Goal: Task Accomplishment & Management: Manage account settings

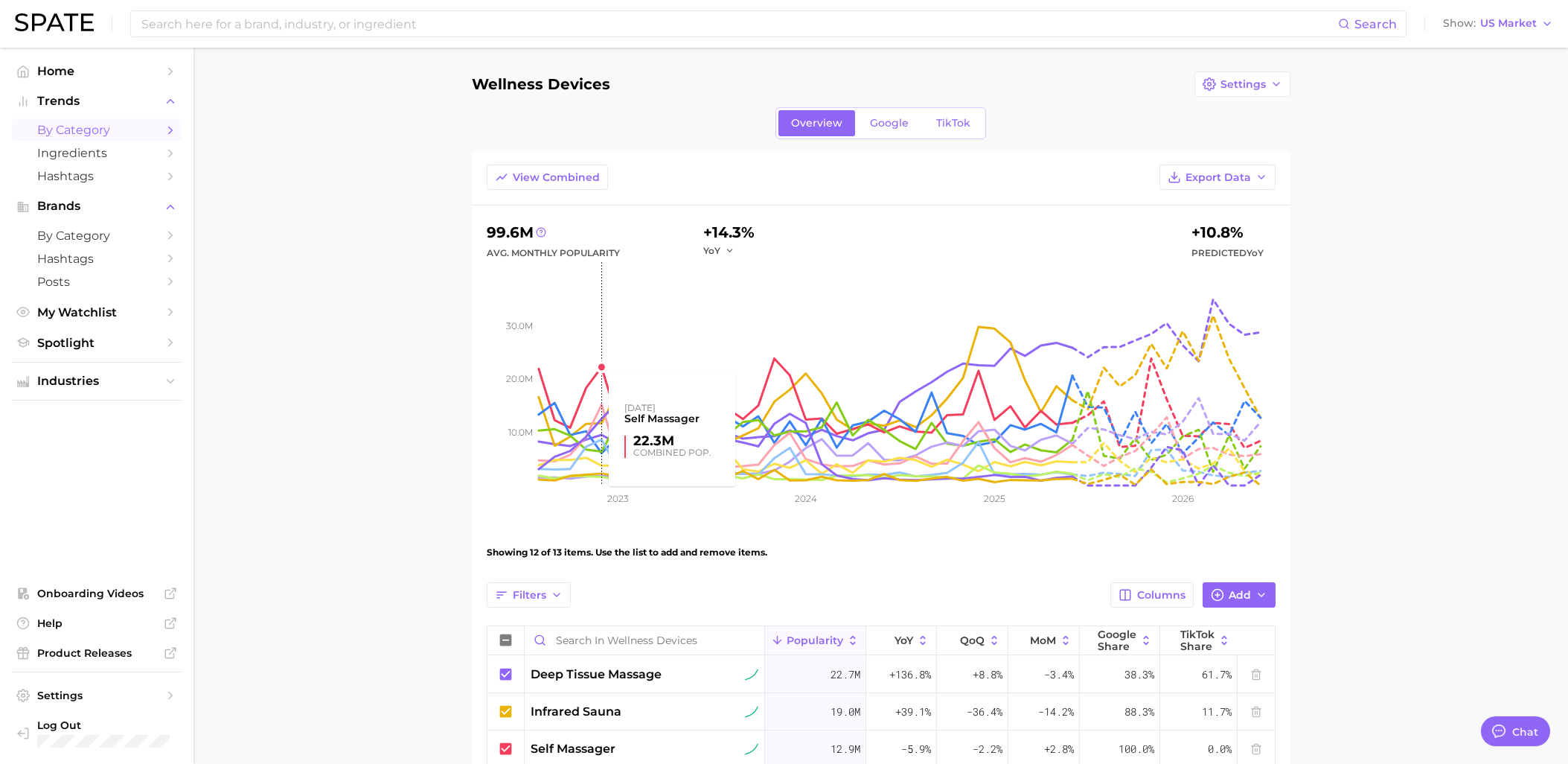
scroll to position [90, 0]
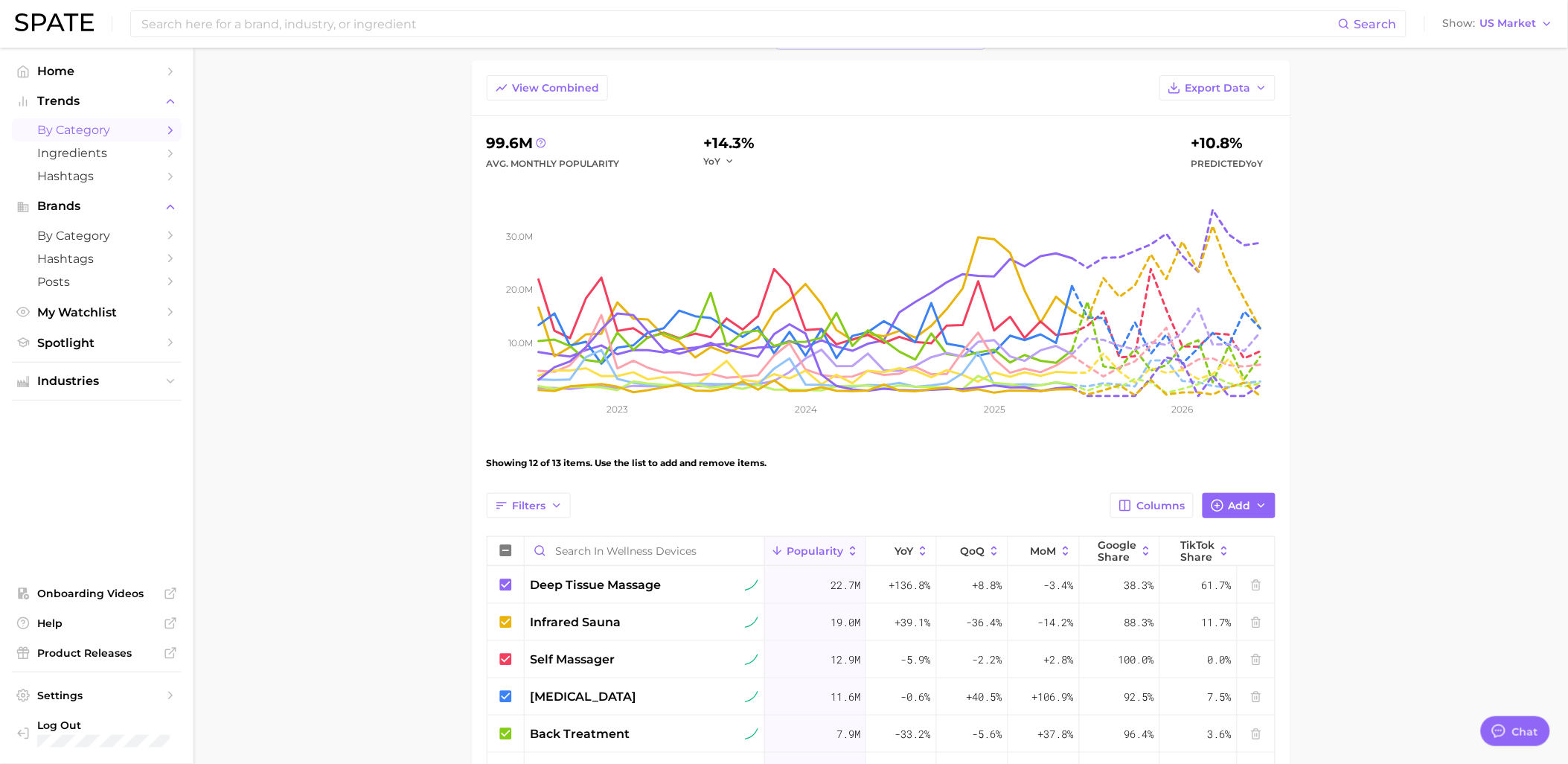
click at [88, 131] on span "by Category" at bounding box center [97, 130] width 119 height 14
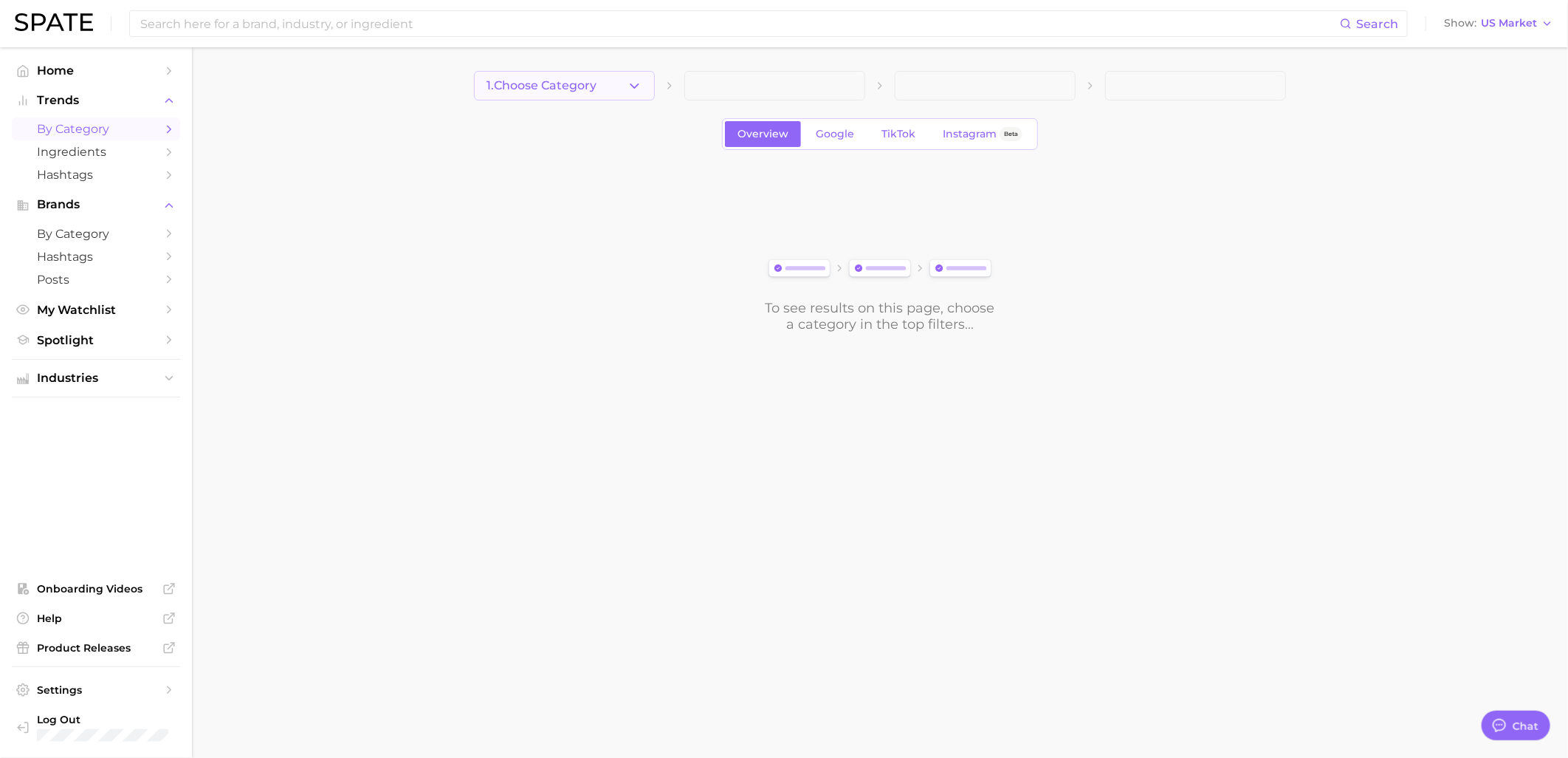
click at [609, 91] on button "1. Choose Category" at bounding box center [564, 85] width 181 height 30
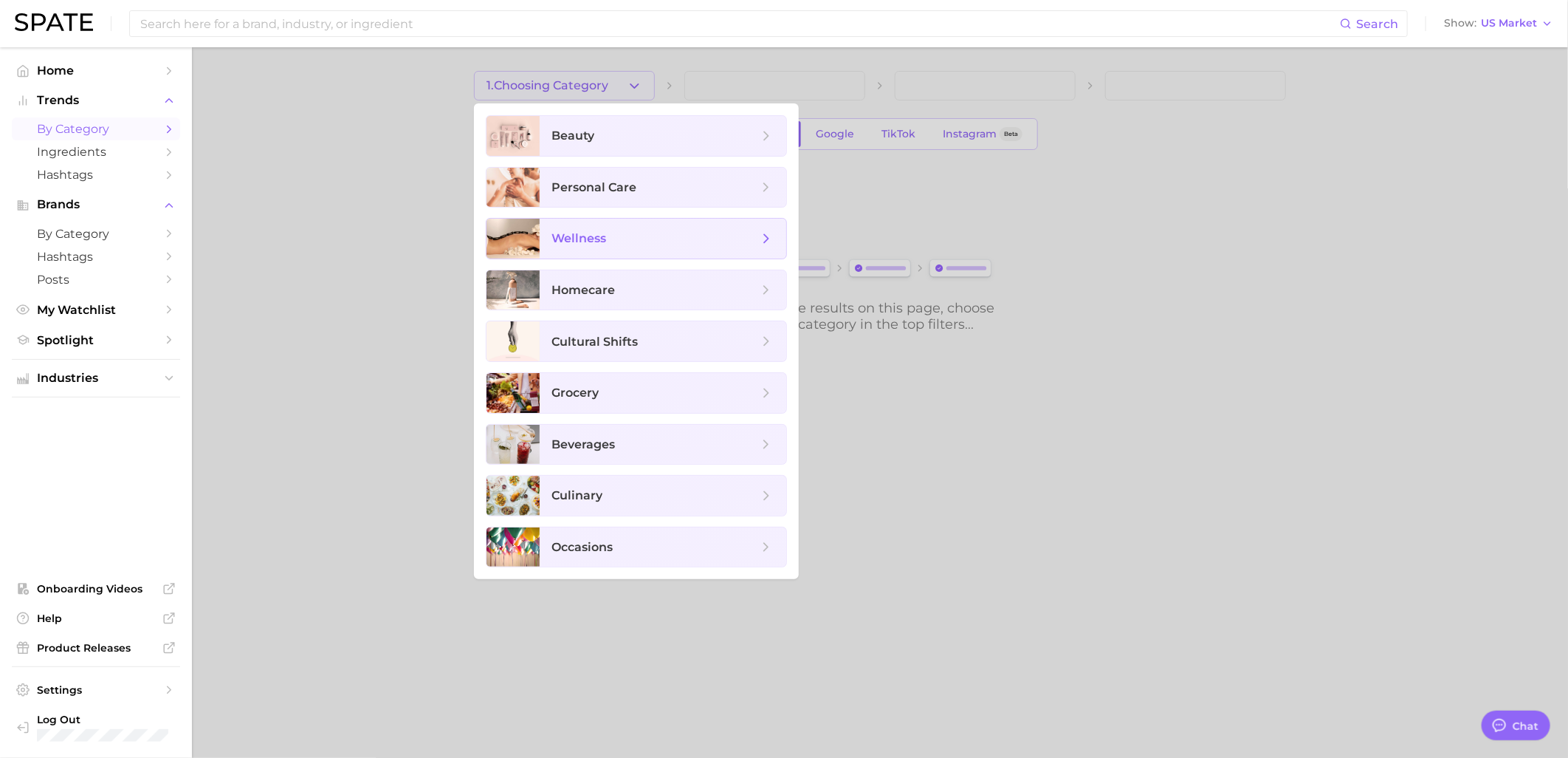
click at [600, 244] on span "wellness" at bounding box center [578, 238] width 55 height 14
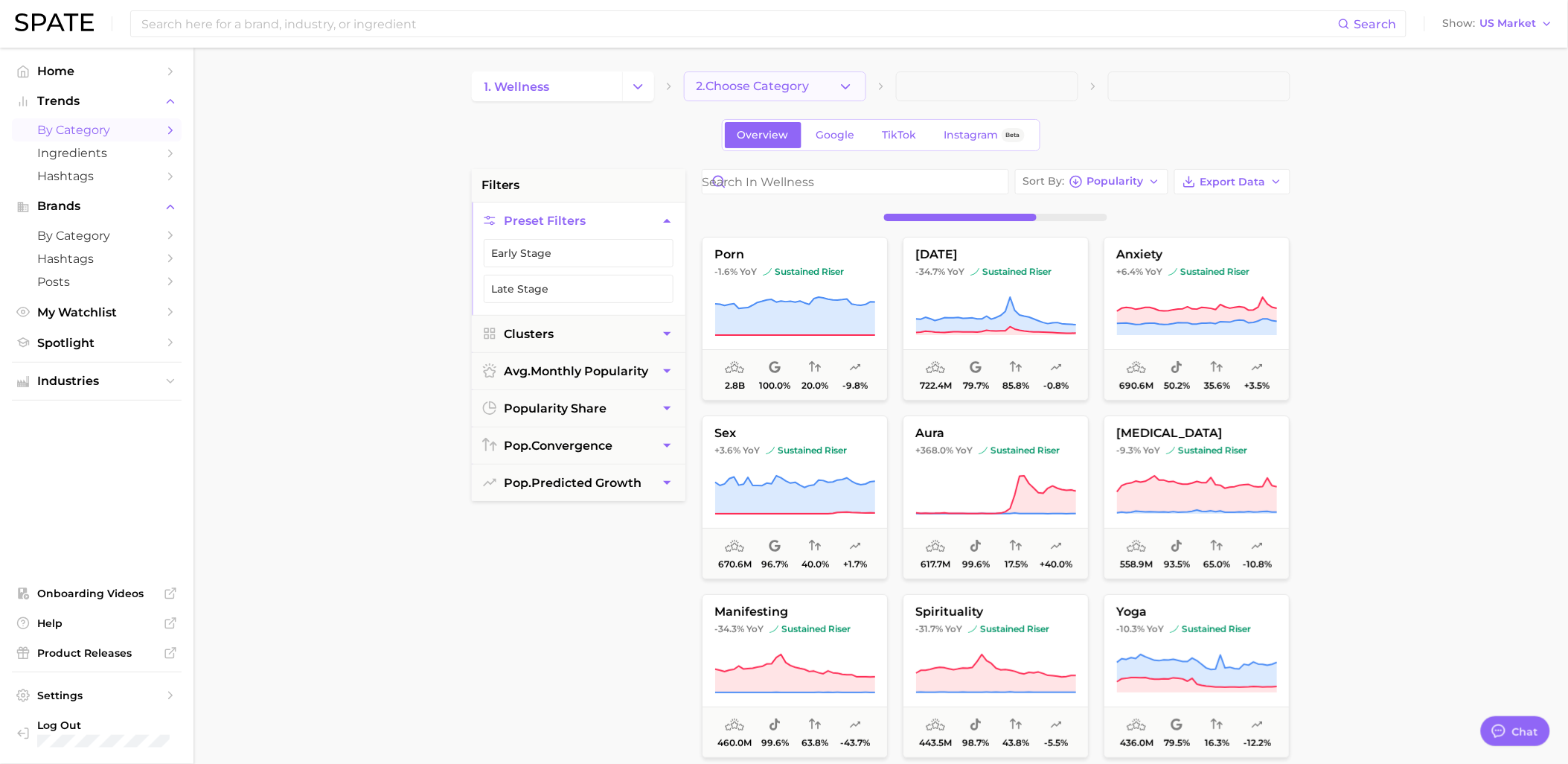
click at [856, 93] on button "2. Choose Category" at bounding box center [775, 86] width 182 height 30
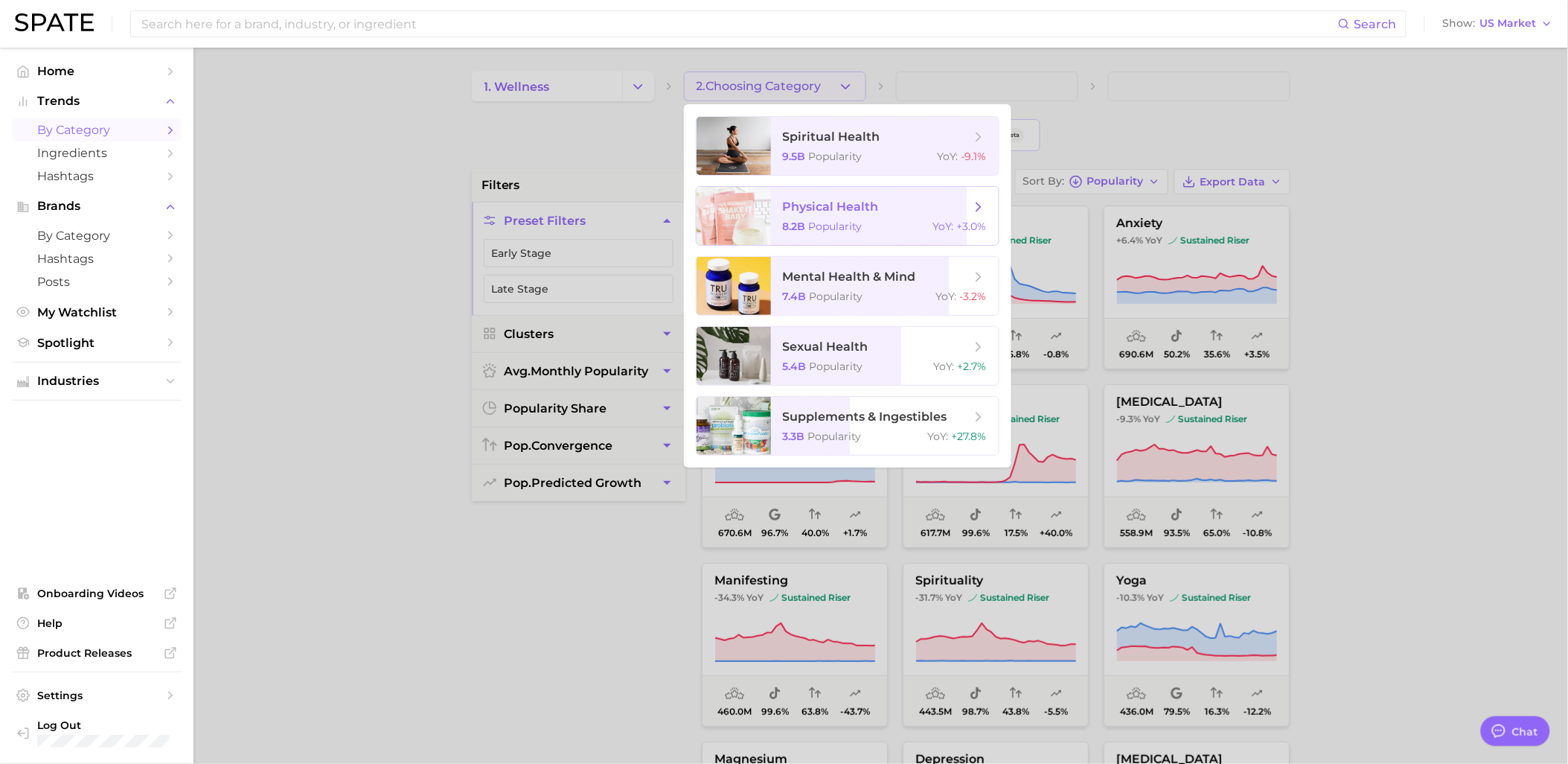
click at [868, 220] on div "8.2b Popularity YoY : +3.0%" at bounding box center [884, 226] width 204 height 14
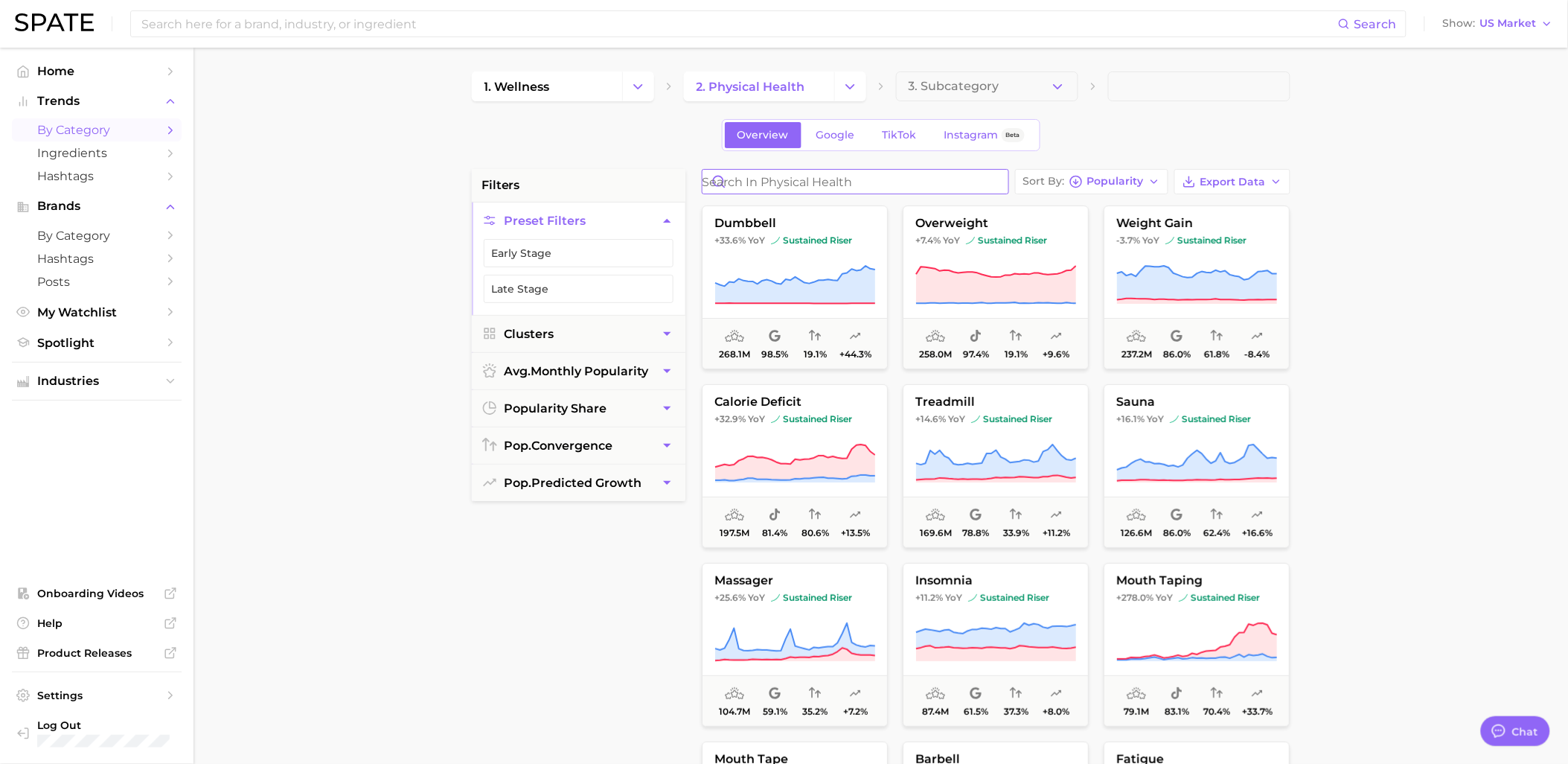
click at [906, 186] on input "Search in physical health" at bounding box center [855, 182] width 306 height 24
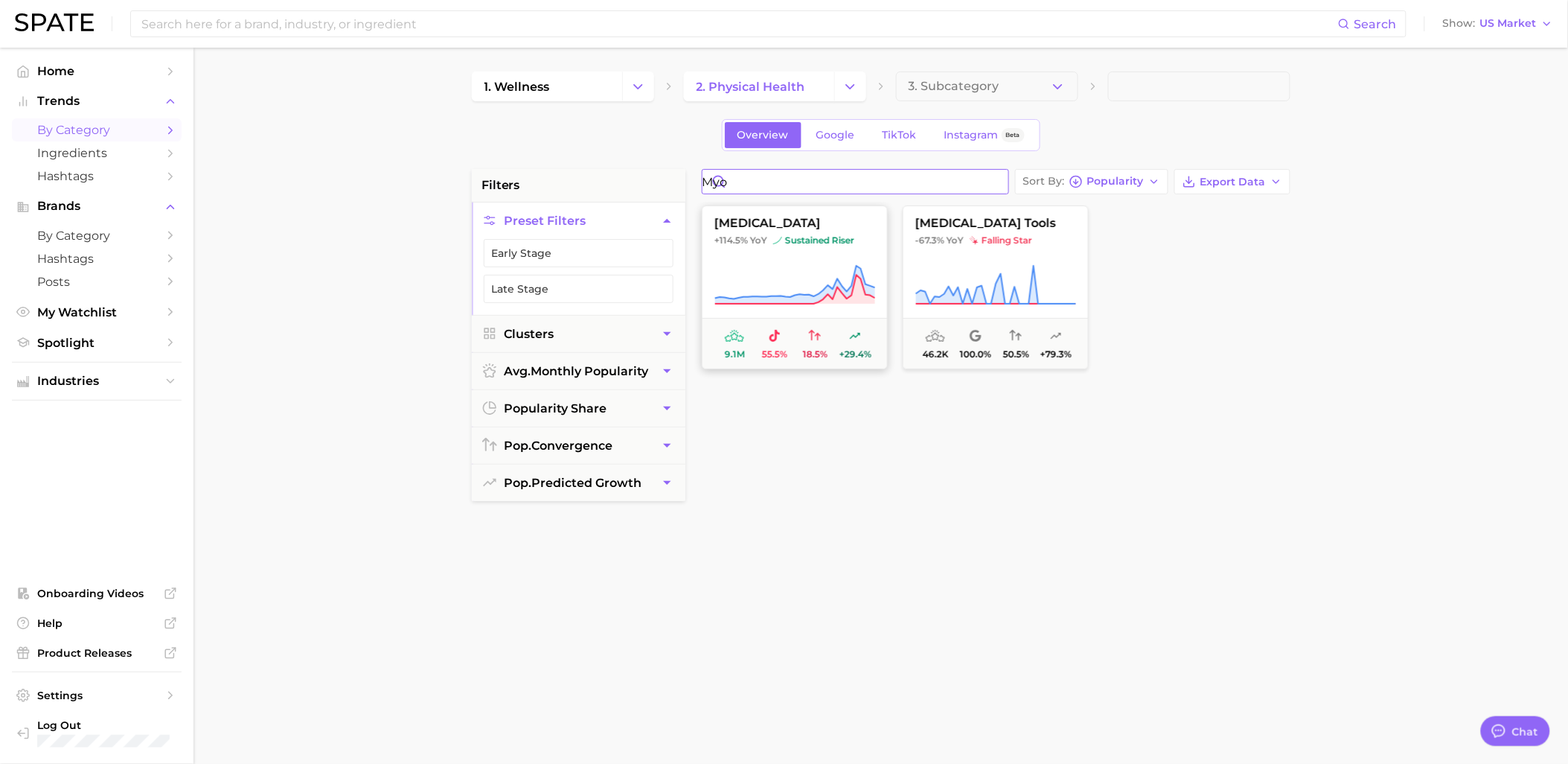
type input "myo"
click at [825, 253] on button "myofascial release +114.5% YoY sustained riser 9.1m 55.5% 18.5% +29.4%" at bounding box center [795, 287] width 186 height 164
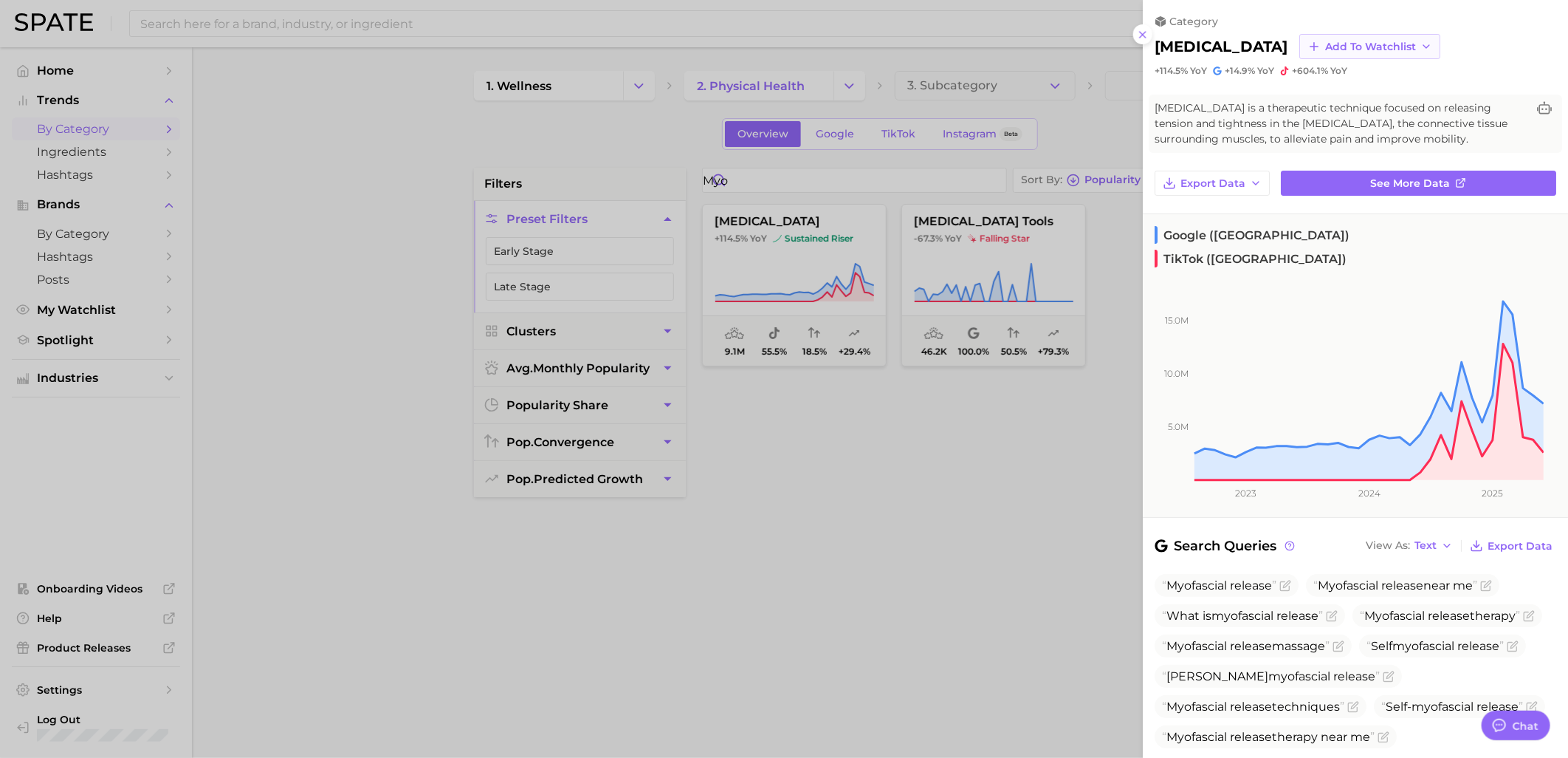
click at [1410, 41] on span "Add to Watchlist" at bounding box center [1370, 47] width 90 height 13
click at [1375, 98] on span "Wellness Devices" at bounding box center [1371, 102] width 93 height 13
drag, startPoint x: 985, startPoint y: 247, endPoint x: 1008, endPoint y: 261, distance: 26.9
click at [985, 250] on div at bounding box center [784, 379] width 1568 height 758
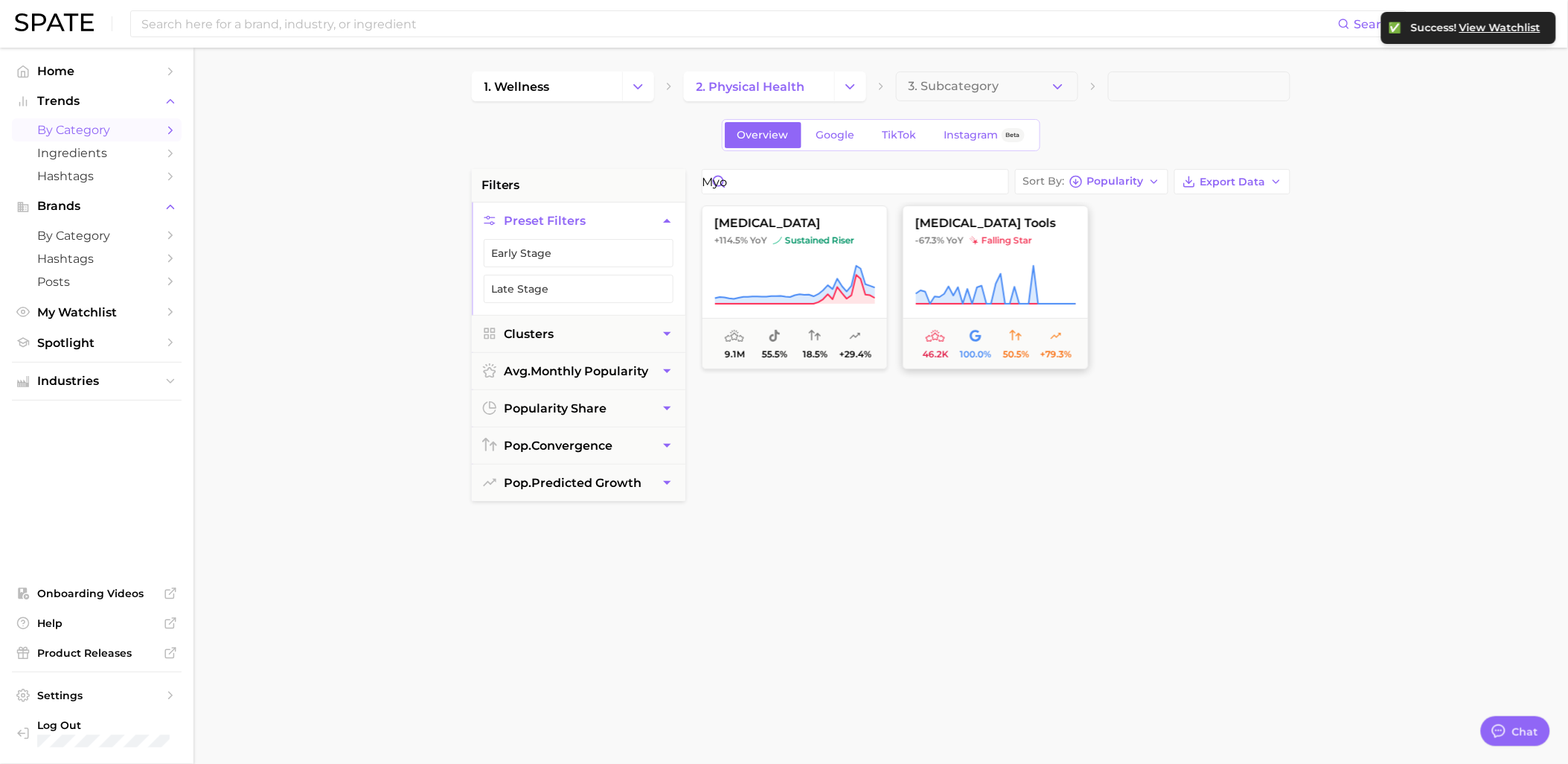
click at [1021, 250] on button "myofascial release tools -67.3% YoY falling star 46.2k 100.0% 50.5% +79.3%" at bounding box center [996, 287] width 186 height 164
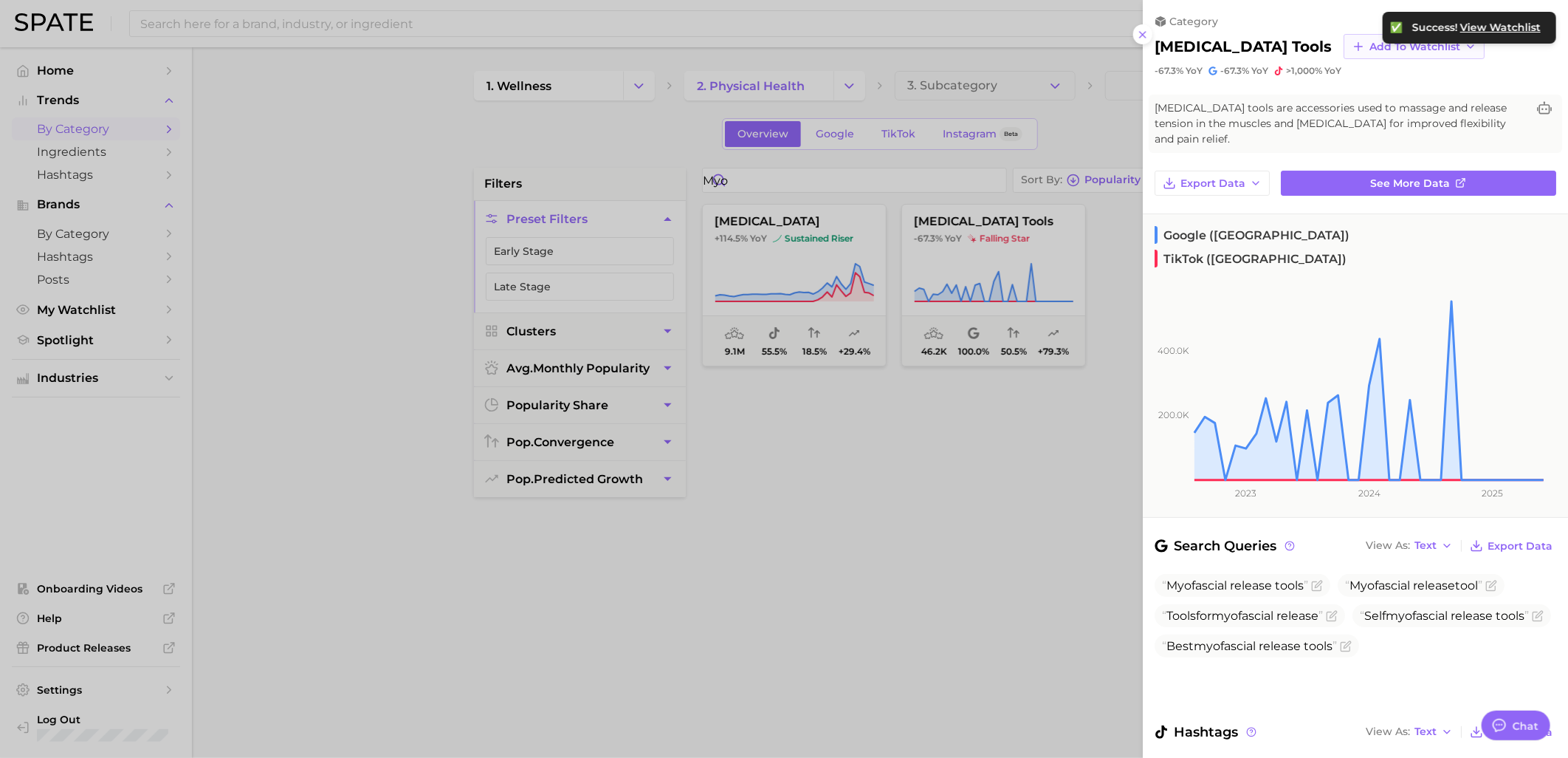
click at [1406, 53] on button "Add to Watchlist" at bounding box center [1414, 47] width 141 height 25
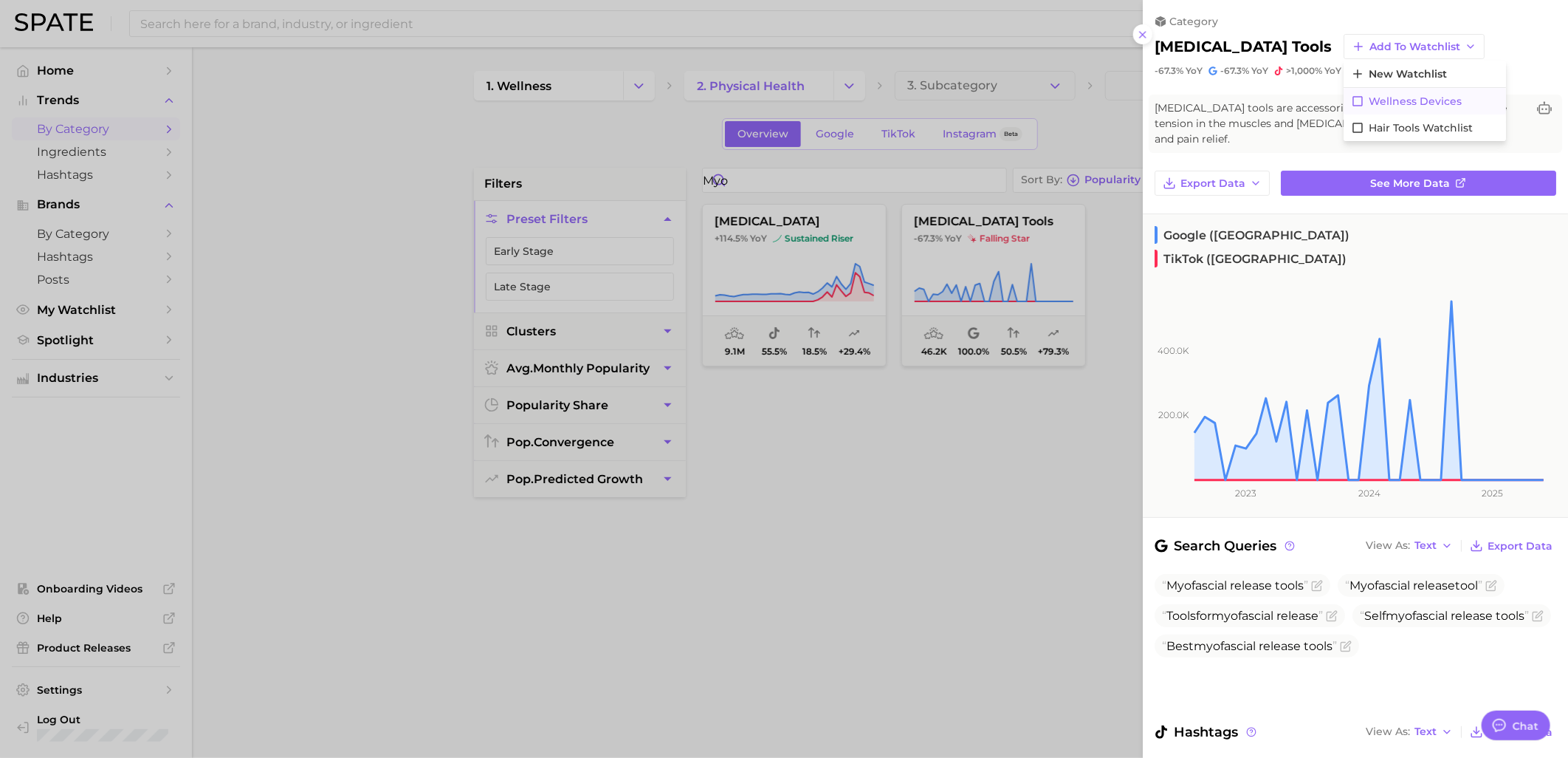
click at [1402, 107] on button "Wellness Devices" at bounding box center [1425, 101] width 162 height 26
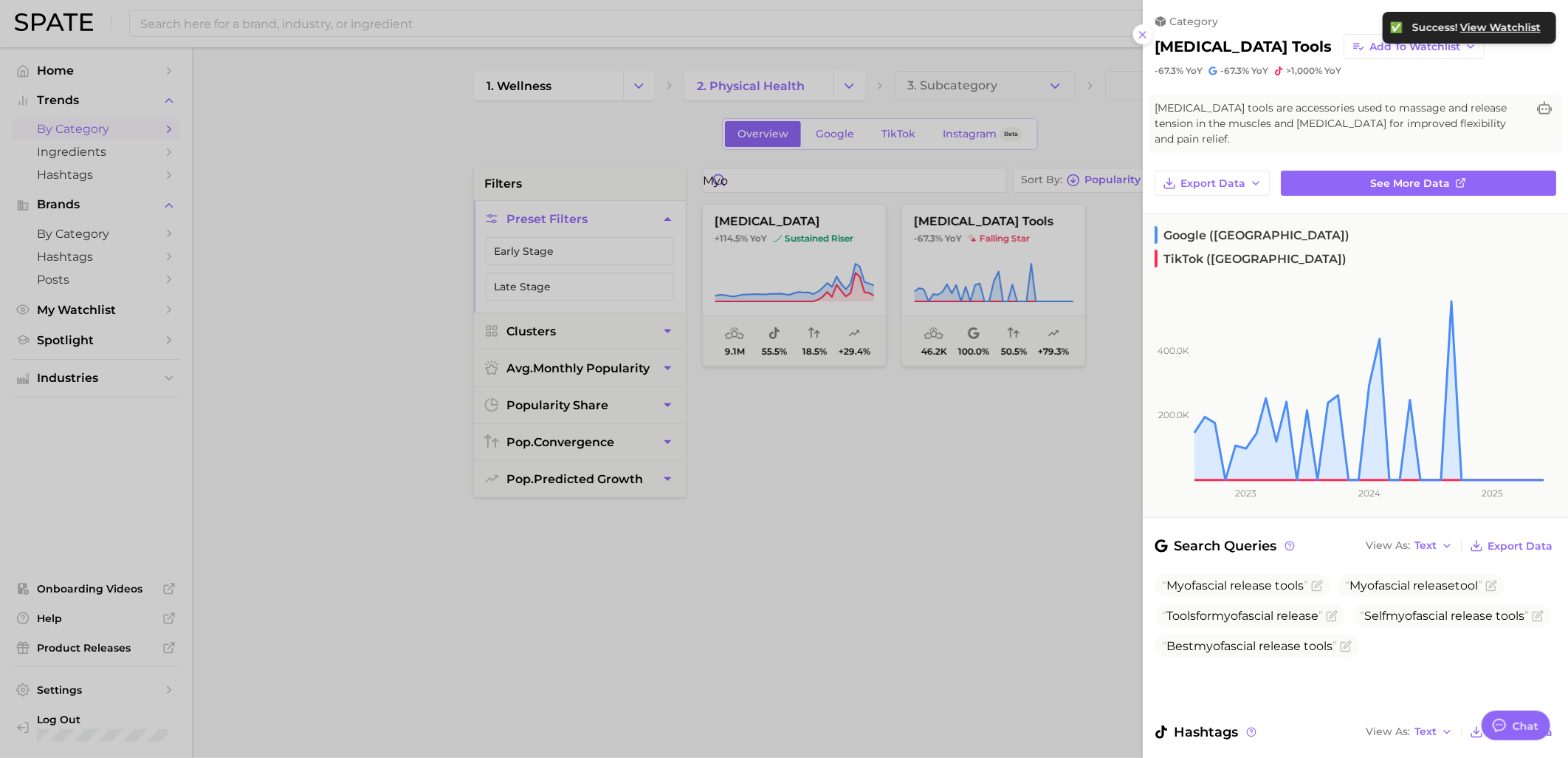
click at [103, 315] on div at bounding box center [784, 379] width 1568 height 758
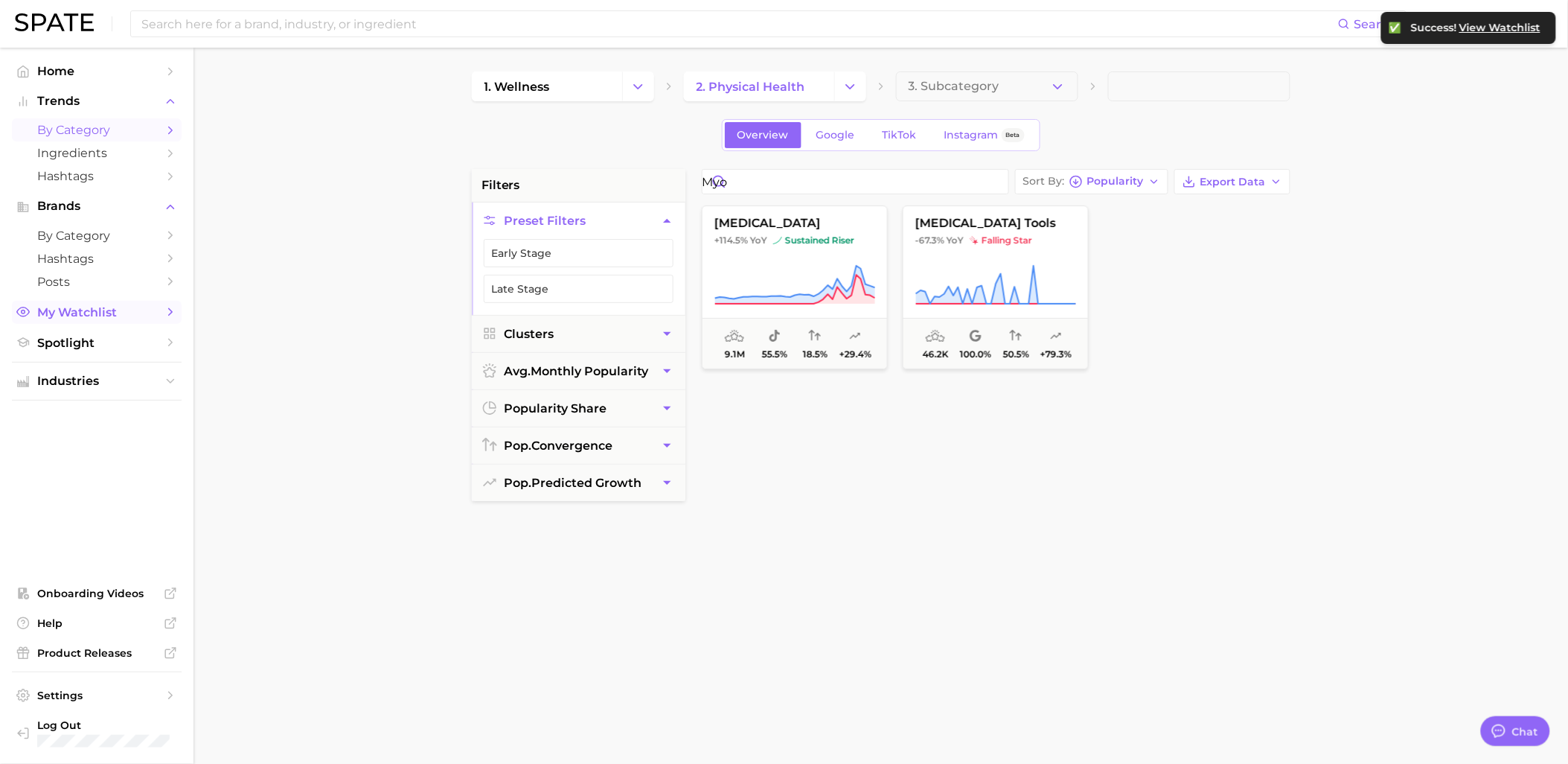
click at [102, 317] on span "My Watchlist" at bounding box center [97, 312] width 119 height 14
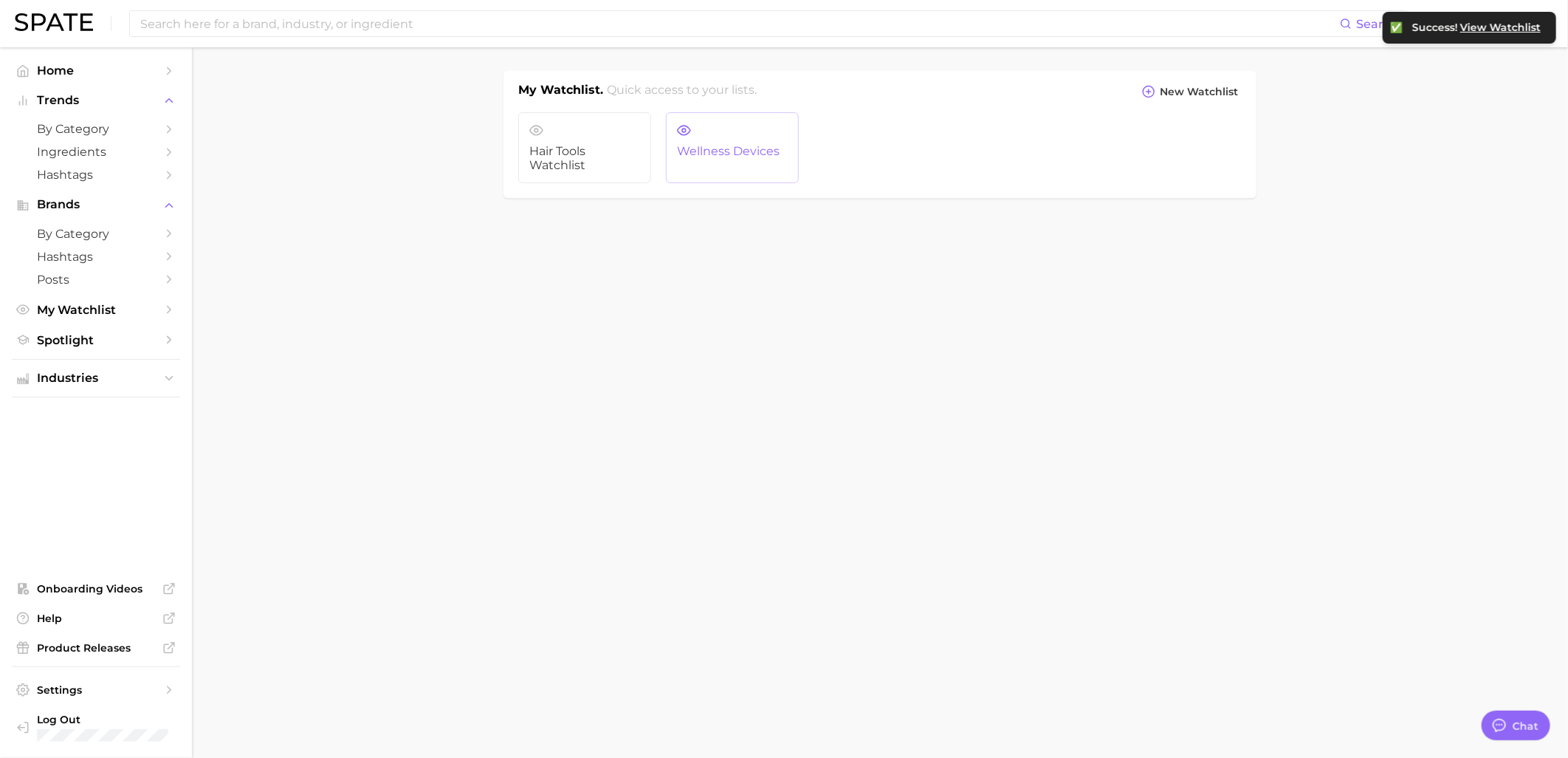
click at [740, 173] on link "Wellness Devices" at bounding box center [732, 148] width 133 height 71
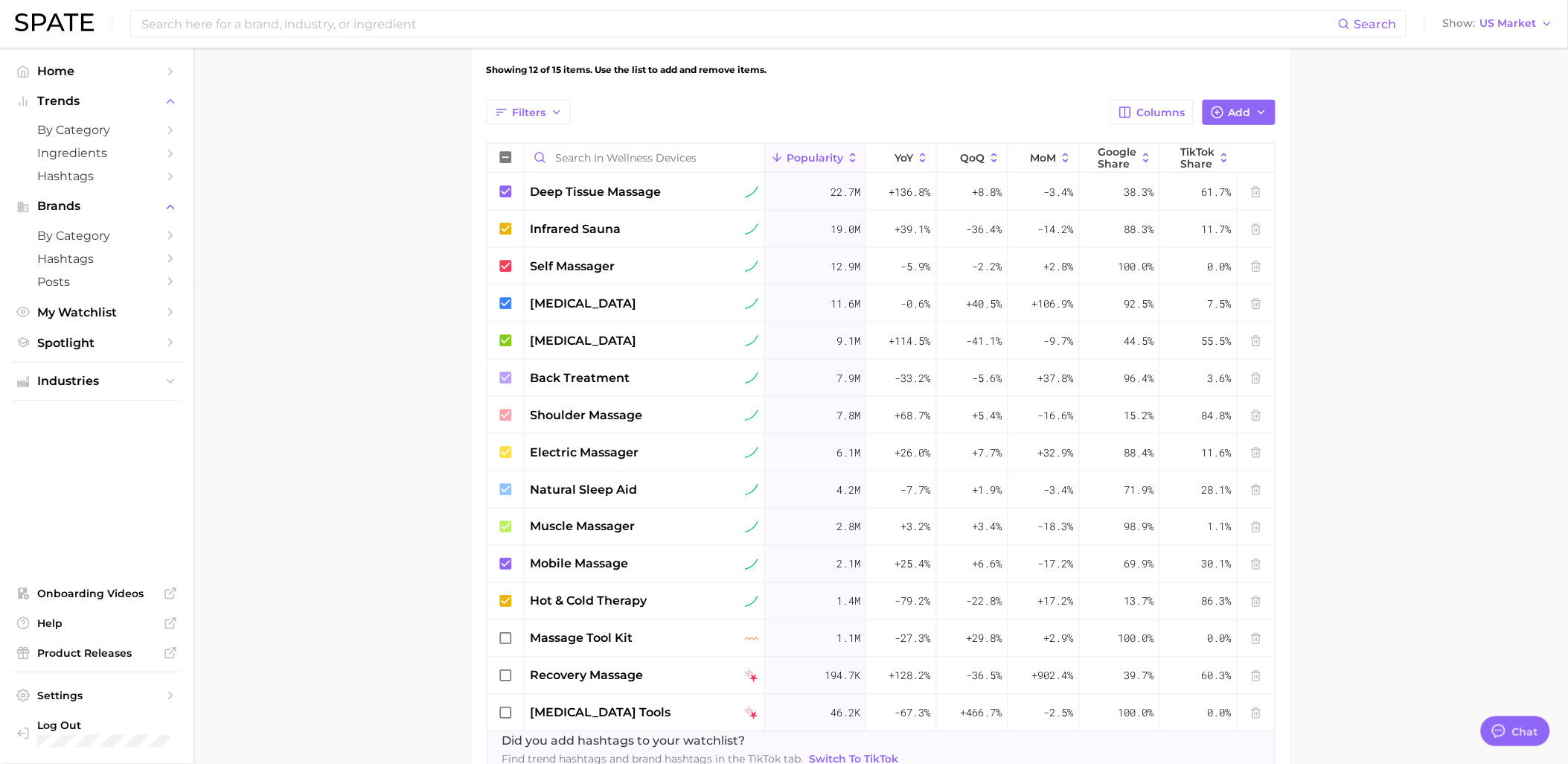
scroll to position [576, 0]
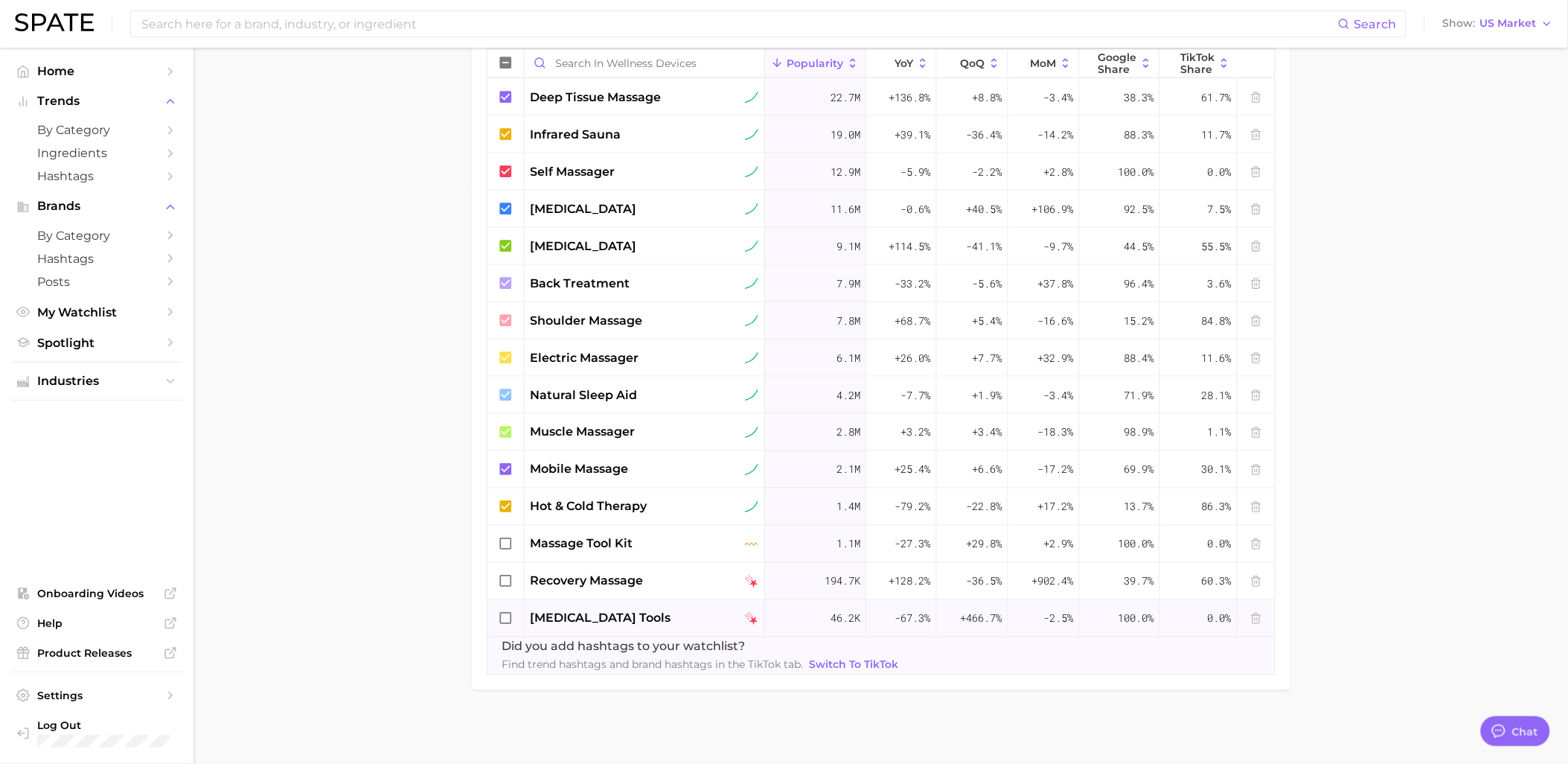
click at [754, 623] on img at bounding box center [752, 618] width 14 height 14
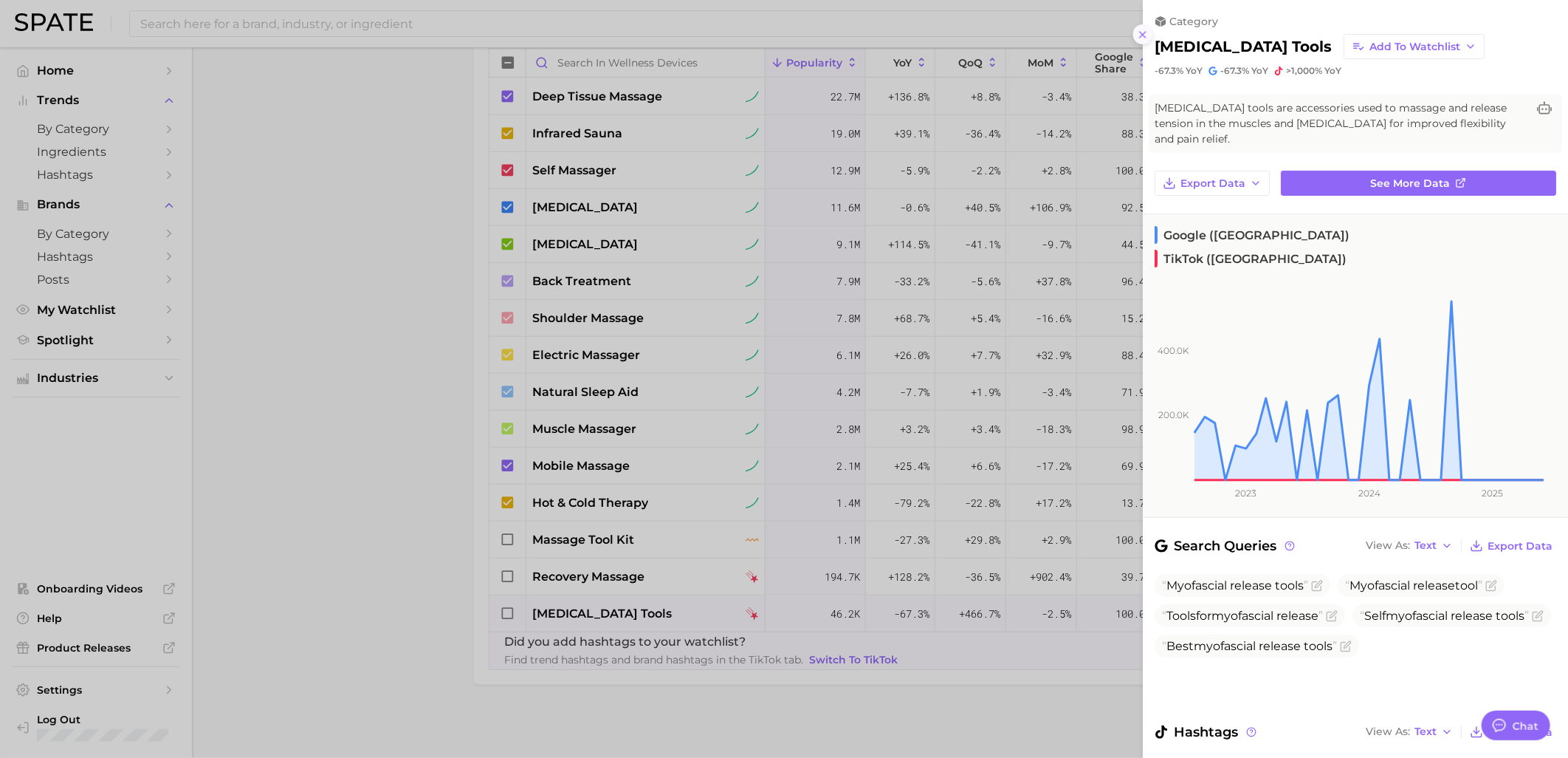
click at [1138, 32] on icon at bounding box center [1143, 35] width 12 height 12
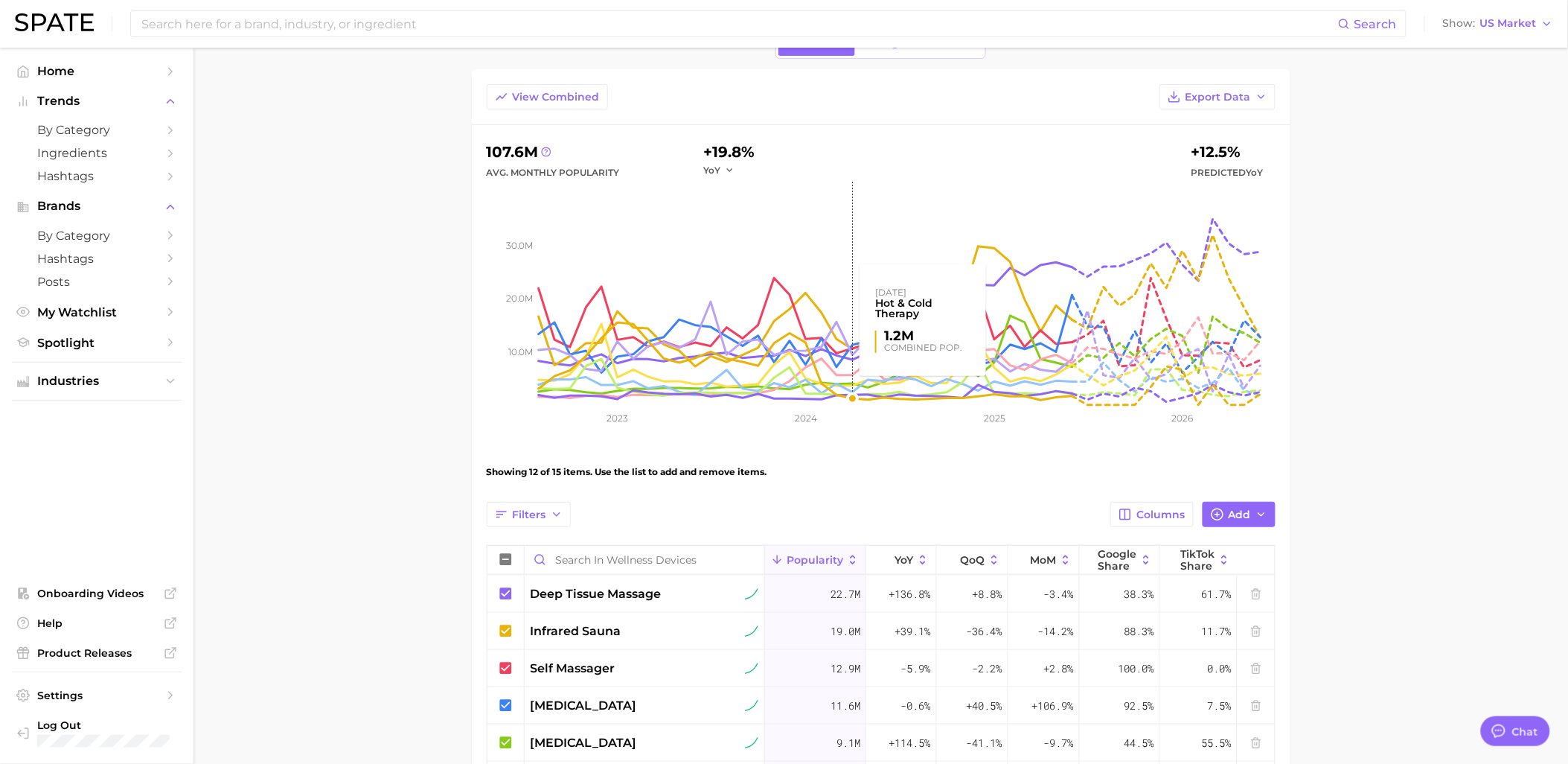
scroll to position [0, 0]
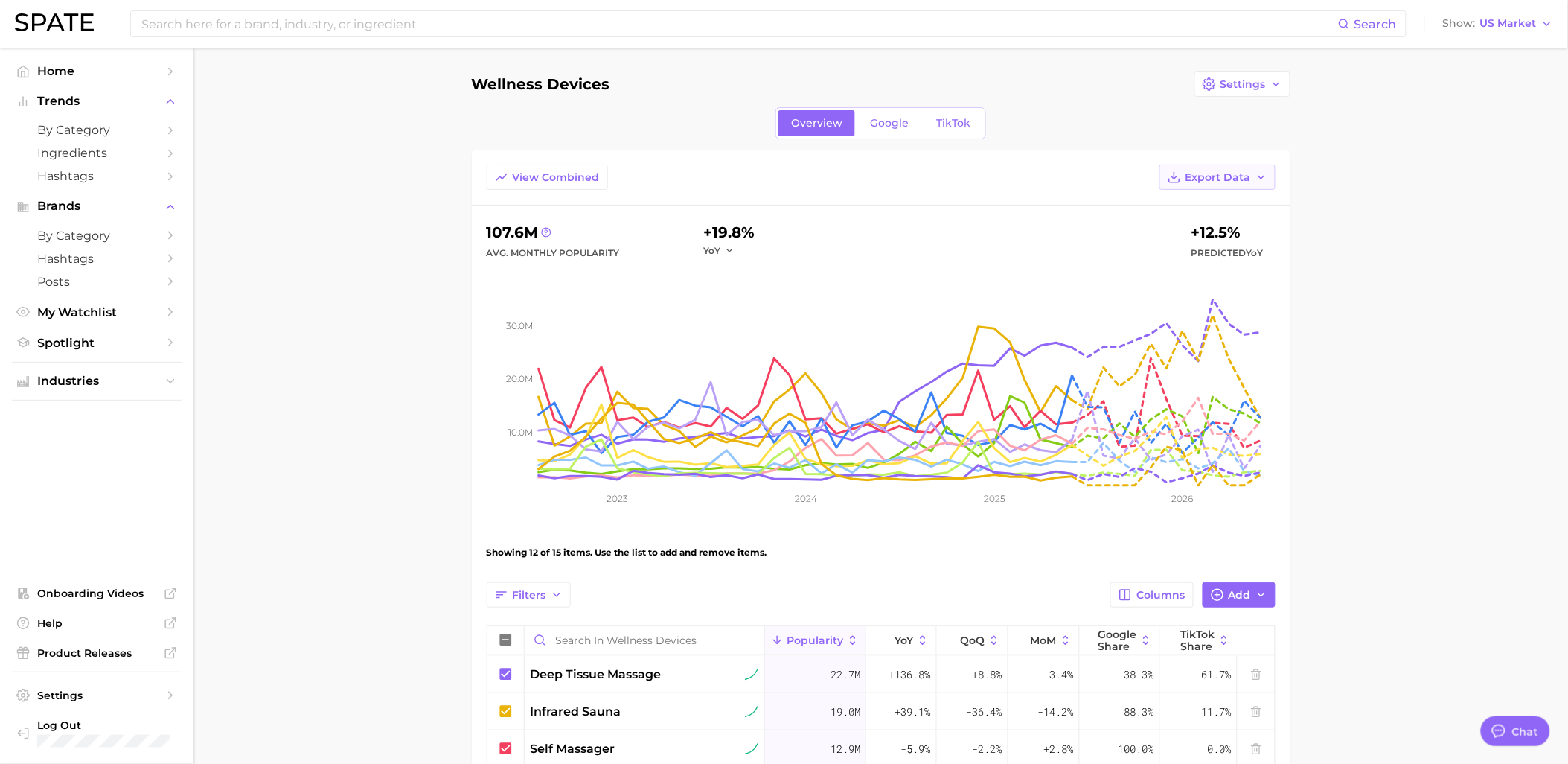
click at [1241, 182] on span "Export Data" at bounding box center [1218, 177] width 66 height 13
click at [1224, 263] on span "Time Series Image" at bounding box center [1187, 258] width 100 height 13
click at [61, 102] on span "Trends" at bounding box center [97, 101] width 119 height 14
click at [62, 104] on span "Trends" at bounding box center [97, 101] width 119 height 14
click at [287, 366] on main "Wellness Devices Settings Overview Google TikTok View Combined Export Data 107.…" at bounding box center [881, 694] width 1374 height 1294
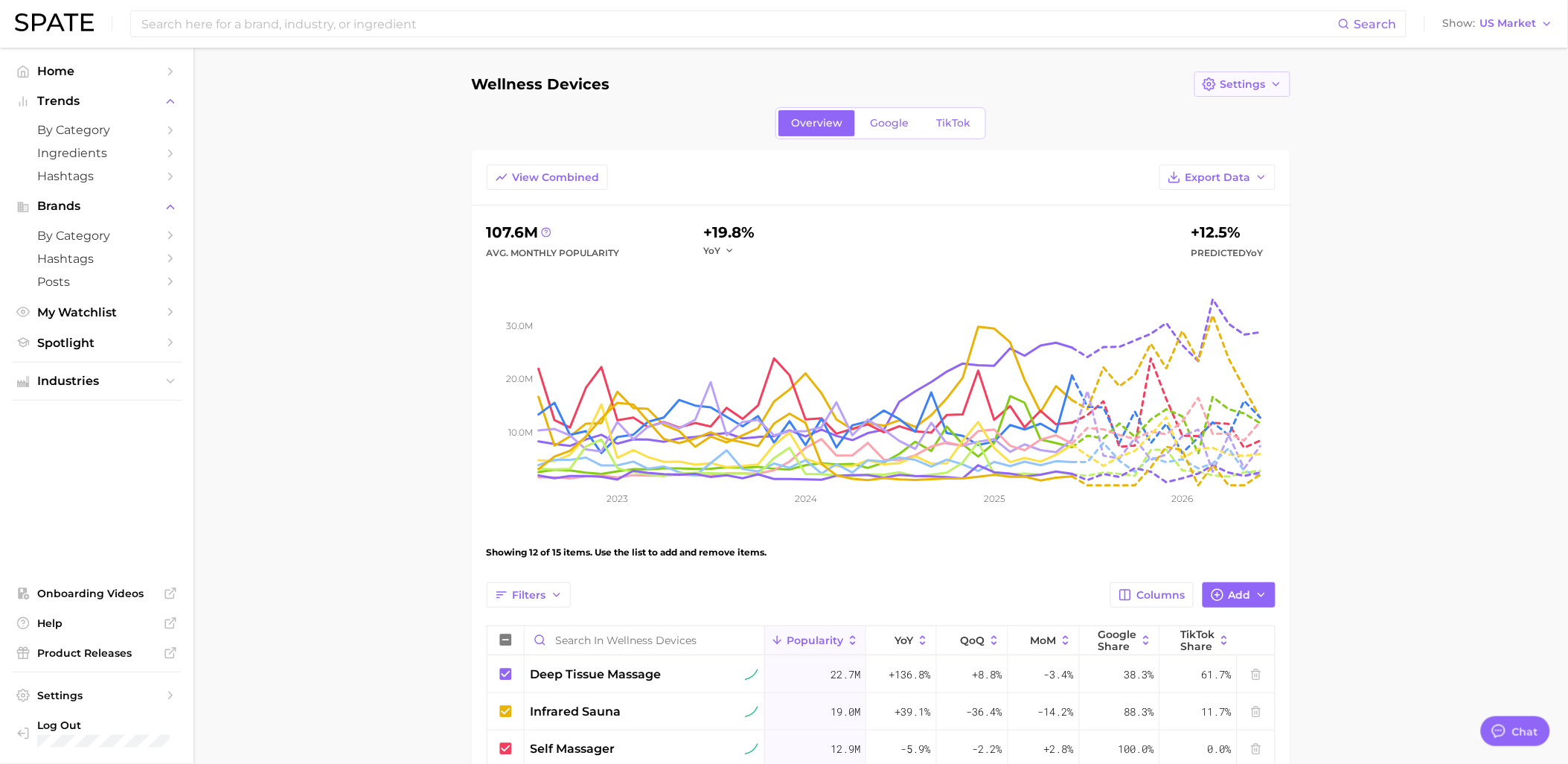
click at [1220, 79] on span "Settings" at bounding box center [1242, 84] width 45 height 13
